Goal: Task Accomplishment & Management: Manage account settings

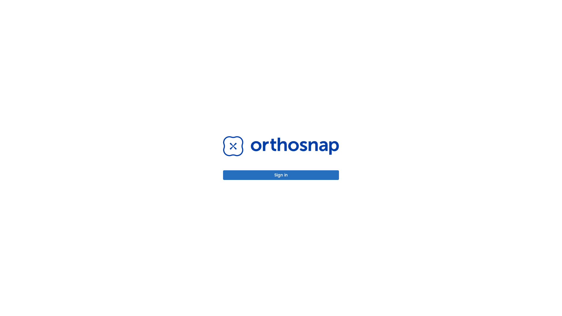
click at [281, 175] on button "Sign in" at bounding box center [281, 175] width 116 height 10
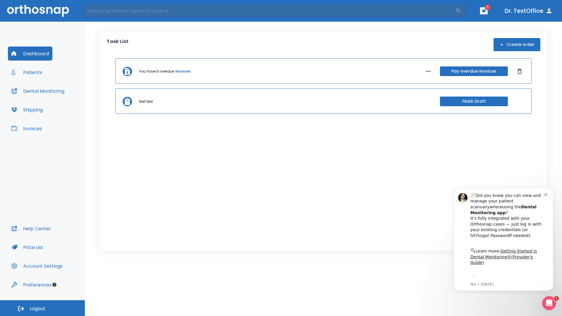
click at [42, 308] on span "Logout" at bounding box center [38, 309] width 16 height 6
